Goal: Transaction & Acquisition: Purchase product/service

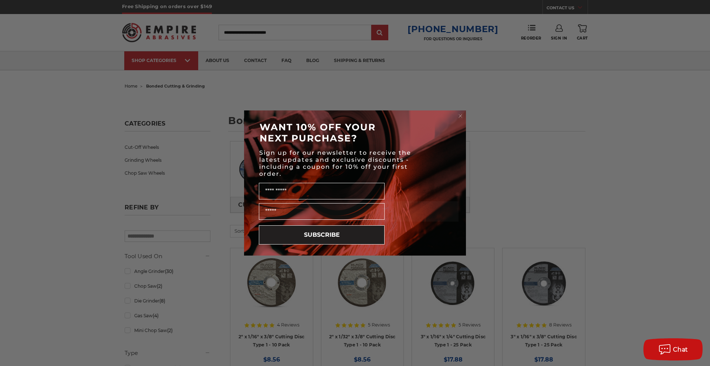
click at [460, 117] on circle "Close dialog" at bounding box center [460, 116] width 7 height 7
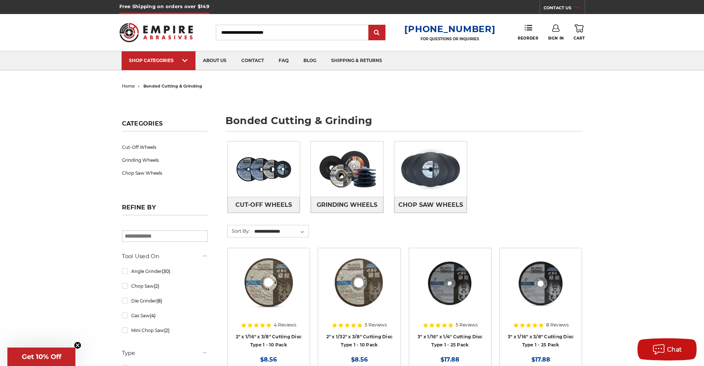
click at [250, 40] on div "Toggle menu Menu Search 1-800-816-3824 FOR QUESTIONS OR INQUIRIES Phone Reorder…" at bounding box center [352, 32] width 466 height 37
click at [249, 36] on input "Search" at bounding box center [292, 33] width 153 height 16
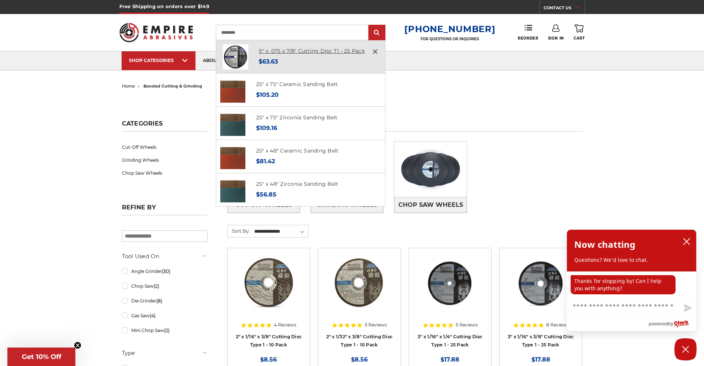
type input "*********"
click at [277, 52] on link "9" x .075 x 7/8" Cutting Disc T1 - 25 Pack" at bounding box center [312, 51] width 106 height 7
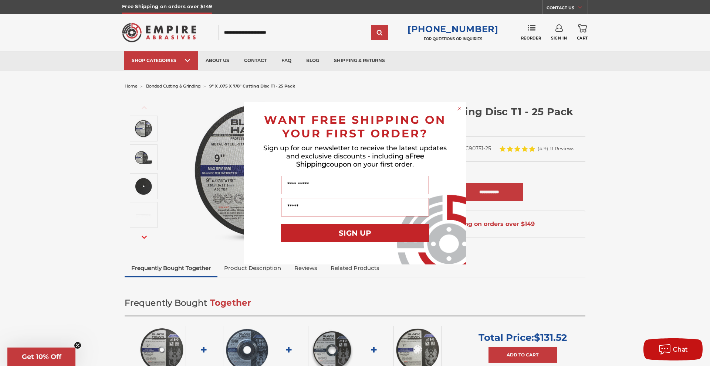
click at [460, 105] on circle "Close dialog" at bounding box center [459, 108] width 7 height 7
